Goal: Task Accomplishment & Management: Manage account settings

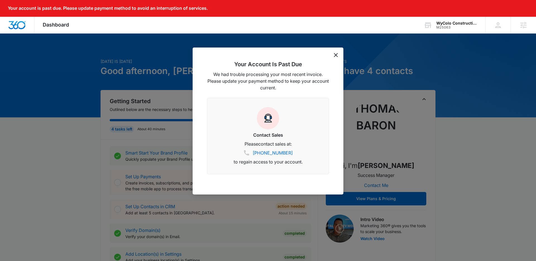
click at [471, 59] on div at bounding box center [268, 130] width 536 height 261
drag, startPoint x: 471, startPoint y: 59, endPoint x: 373, endPoint y: 63, distance: 98.3
click at [467, 59] on div at bounding box center [268, 130] width 536 height 261
click at [334, 55] on icon "dismiss this dialog" at bounding box center [336, 55] width 4 height 4
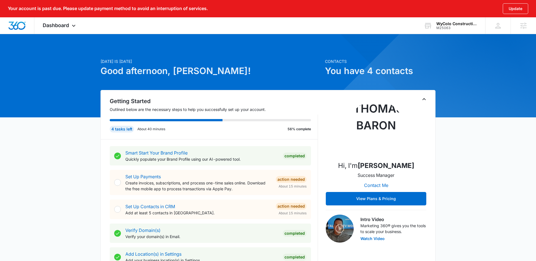
click at [462, 16] on div "Your account is past due. Please update payment method to avoid an interruption…" at bounding box center [268, 8] width 536 height 17
click at [459, 30] on div "WyColo Construction and Engineering M25063 Your Accounts View All" at bounding box center [450, 25] width 70 height 16
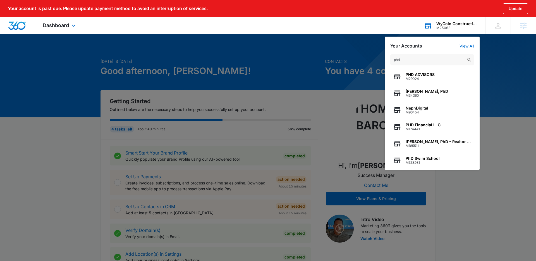
type input "phd"
click at [425, 166] on div "phd PHD ADVISORS M29024 Mary A. Ferdig, PhD M34360 NephDigital M96454 PHD Finan…" at bounding box center [432, 109] width 95 height 121
click at [425, 163] on span "M338981" at bounding box center [423, 162] width 34 height 4
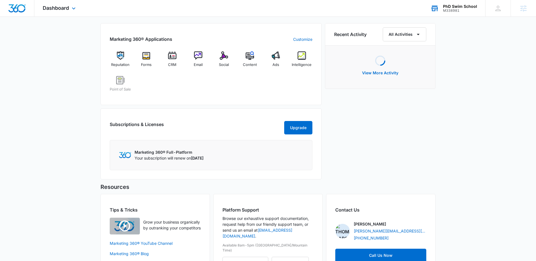
scroll to position [370, 0]
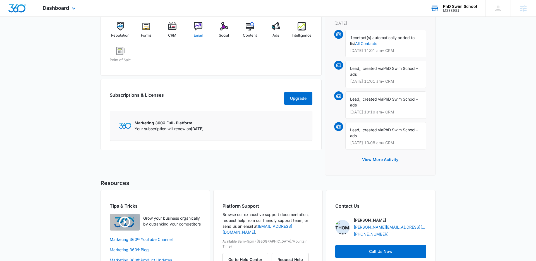
click at [205, 29] on div "Email" at bounding box center [197, 32] width 21 height 20
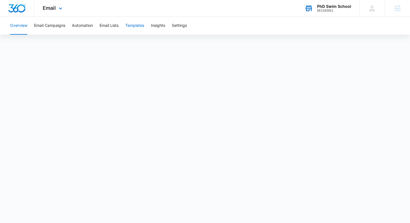
click at [135, 25] on button "Templates" at bounding box center [134, 26] width 19 height 18
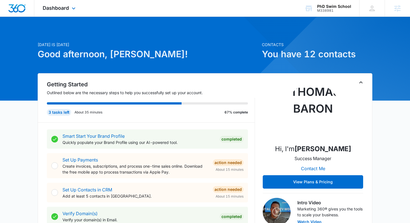
click at [58, 4] on div "Dashboard Apps Reputation Forms CRM Email Social POS Content Ads Intelligence F…" at bounding box center [59, 8] width 51 height 16
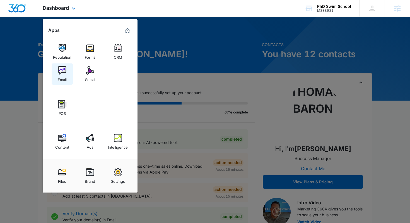
click at [55, 68] on link "Email" at bounding box center [62, 73] width 21 height 21
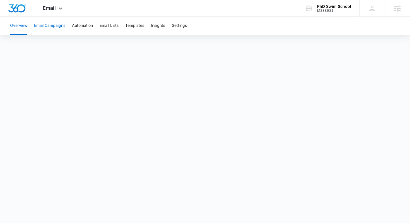
click at [51, 25] on button "Email Campaigns" at bounding box center [49, 26] width 31 height 18
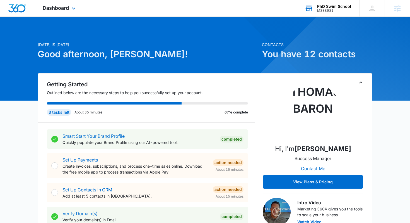
click at [303, 5] on div "PhD Swim School M338981 Your Accounts View All" at bounding box center [327, 8] width 63 height 16
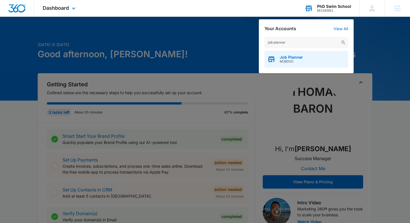
type input "job planner"
click at [299, 61] on span "M39000" at bounding box center [291, 61] width 23 height 4
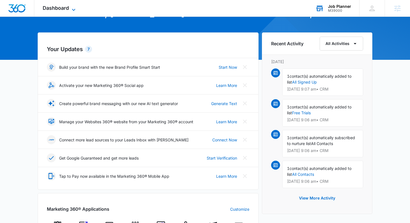
scroll to position [141, 0]
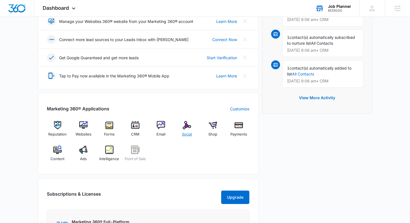
click at [188, 129] on img at bounding box center [187, 125] width 8 height 8
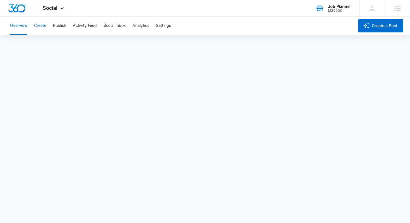
click at [40, 23] on button "Create" at bounding box center [40, 26] width 12 height 18
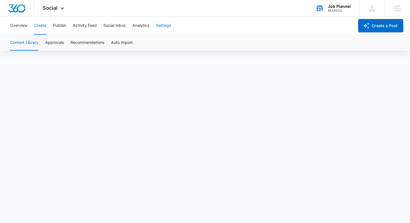
click at [167, 27] on button "Settings" at bounding box center [163, 26] width 15 height 18
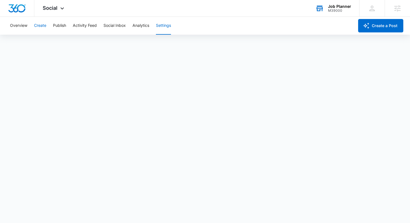
click at [42, 28] on button "Create" at bounding box center [40, 26] width 12 height 18
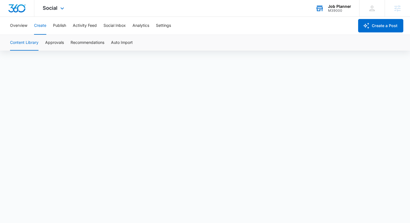
scroll to position [4, 0]
click at [59, 42] on button "Approvals" at bounding box center [54, 43] width 19 height 16
click at [165, 26] on button "Settings" at bounding box center [163, 26] width 15 height 18
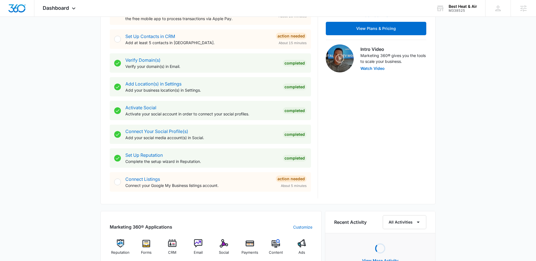
scroll to position [210, 0]
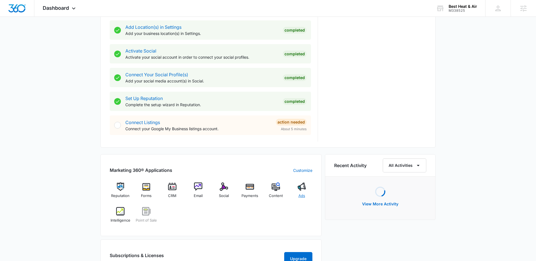
click at [308, 189] on div "Ads" at bounding box center [301, 192] width 21 height 20
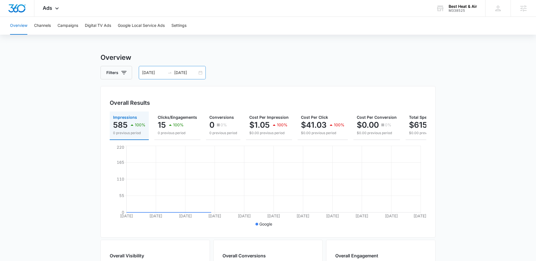
click at [186, 71] on input "10/12/2025" at bounding box center [185, 72] width 23 height 6
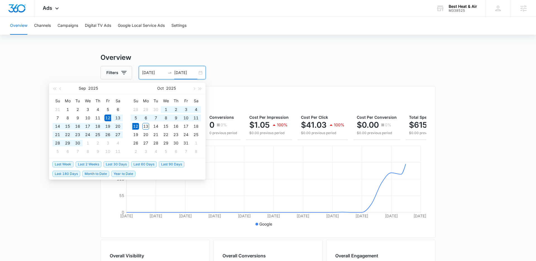
type input "10/12/2025"
click at [120, 162] on span "Last 30 Days" at bounding box center [116, 164] width 25 height 6
type input "09/13/2025"
type input "10/13/2025"
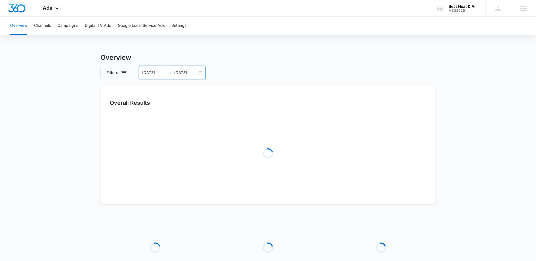
click at [303, 58] on h3 "Overview" at bounding box center [267, 57] width 335 height 10
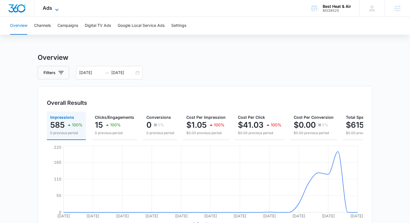
click at [57, 11] on icon at bounding box center [57, 9] width 7 height 7
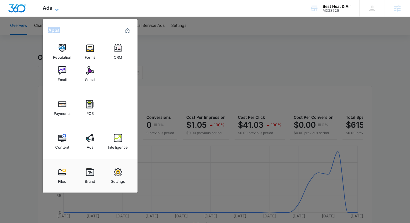
click at [57, 11] on icon at bounding box center [57, 9] width 7 height 7
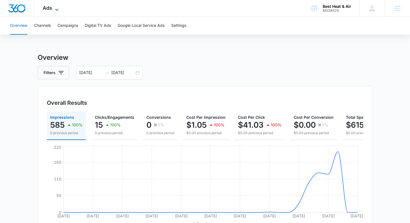
click at [57, 11] on icon at bounding box center [57, 9] width 7 height 7
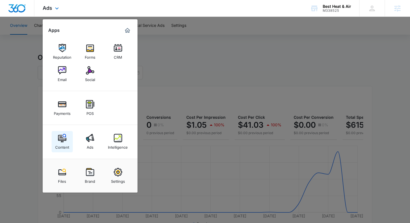
click at [65, 136] on img at bounding box center [62, 138] width 8 height 8
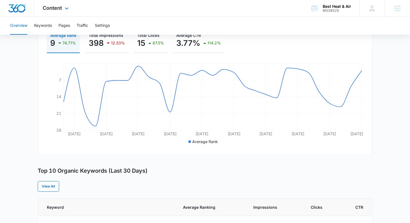
scroll to position [110, 0]
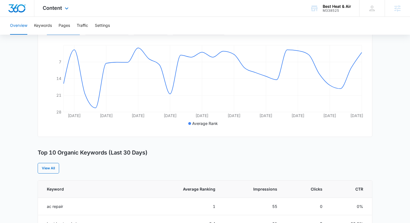
click at [65, 12] on div "Content Apps Reputation Forms CRM Email Social Payments POS Content Ads Intelli…" at bounding box center [56, 8] width 44 height 16
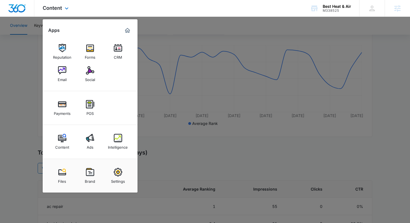
click at [114, 153] on div "Content Ads Intelligence" at bounding box center [90, 142] width 95 height 34
click at [116, 143] on div "Intelligence" at bounding box center [118, 145] width 20 height 7
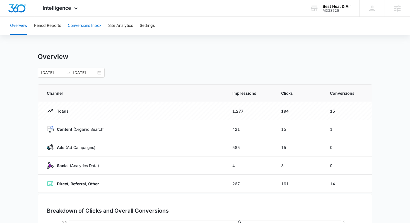
click at [102, 30] on button "Conversions Inbox" at bounding box center [85, 26] width 34 height 18
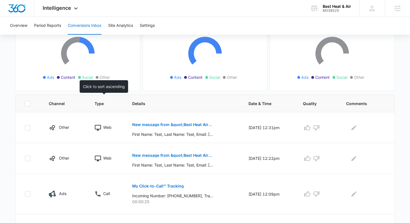
scroll to position [75, 0]
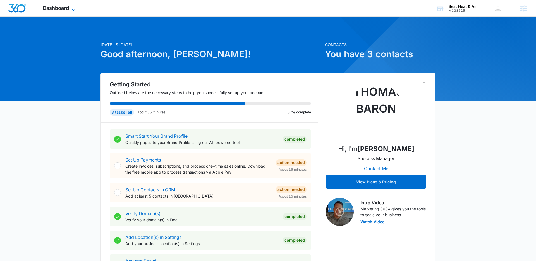
click at [62, 10] on span "Dashboard" at bounding box center [56, 8] width 26 height 6
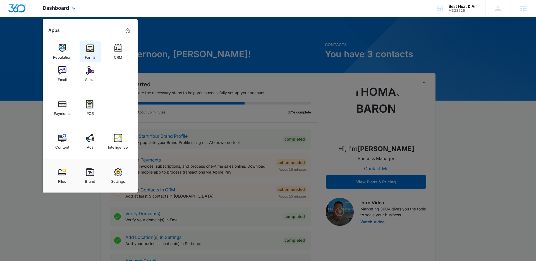
click at [94, 56] on div "Forms" at bounding box center [90, 55] width 11 height 7
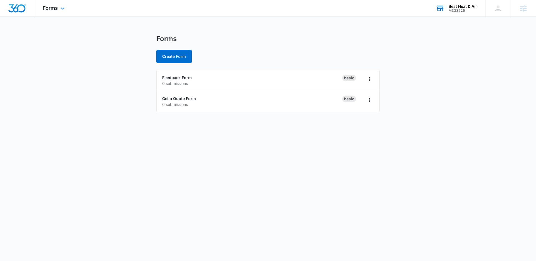
click at [462, 11] on div "M338525" at bounding box center [463, 11] width 28 height 4
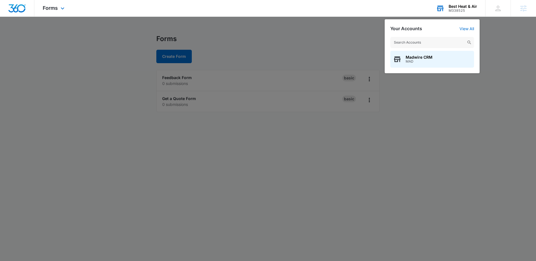
click at [438, 44] on input "text" at bounding box center [432, 42] width 84 height 11
type input "unifirst"
click at [426, 55] on span "Unifirst First Aid and Safety" at bounding box center [432, 57] width 53 height 4
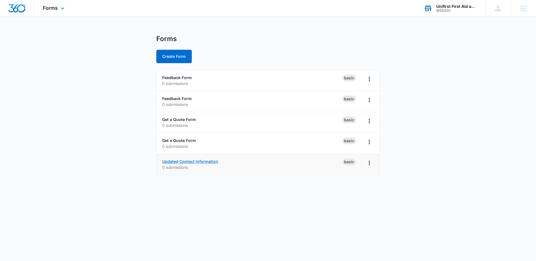
click at [188, 160] on link "Updated Contact Information" at bounding box center [190, 161] width 56 height 5
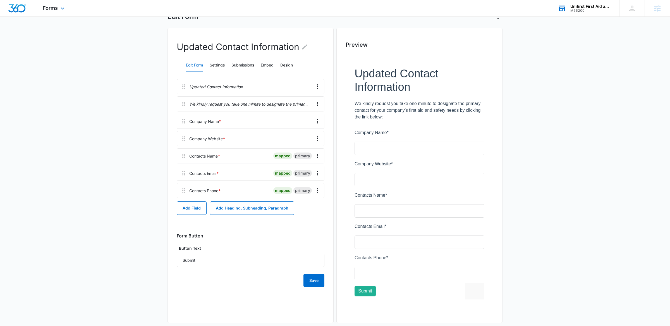
scroll to position [44, 0]
